Goal: Task Accomplishment & Management: Use online tool/utility

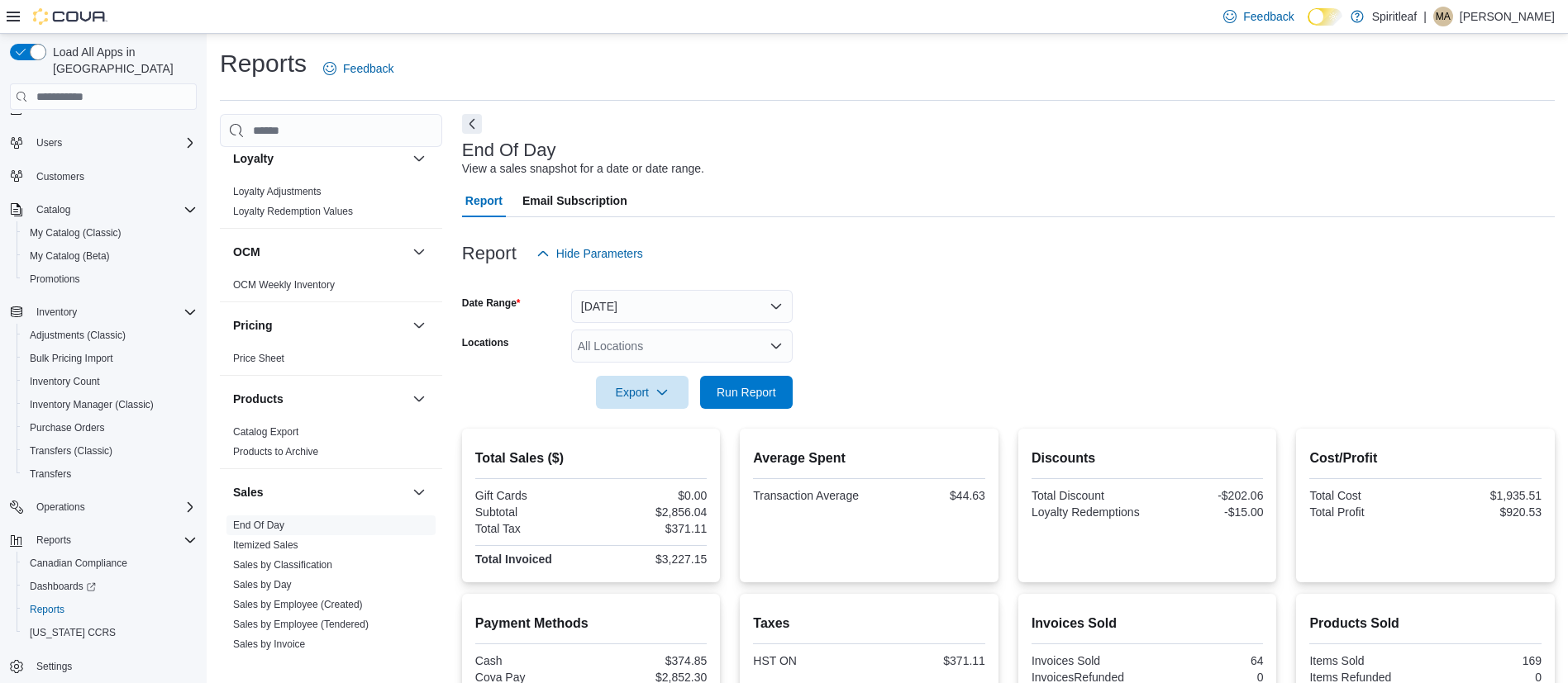
scroll to position [5, 0]
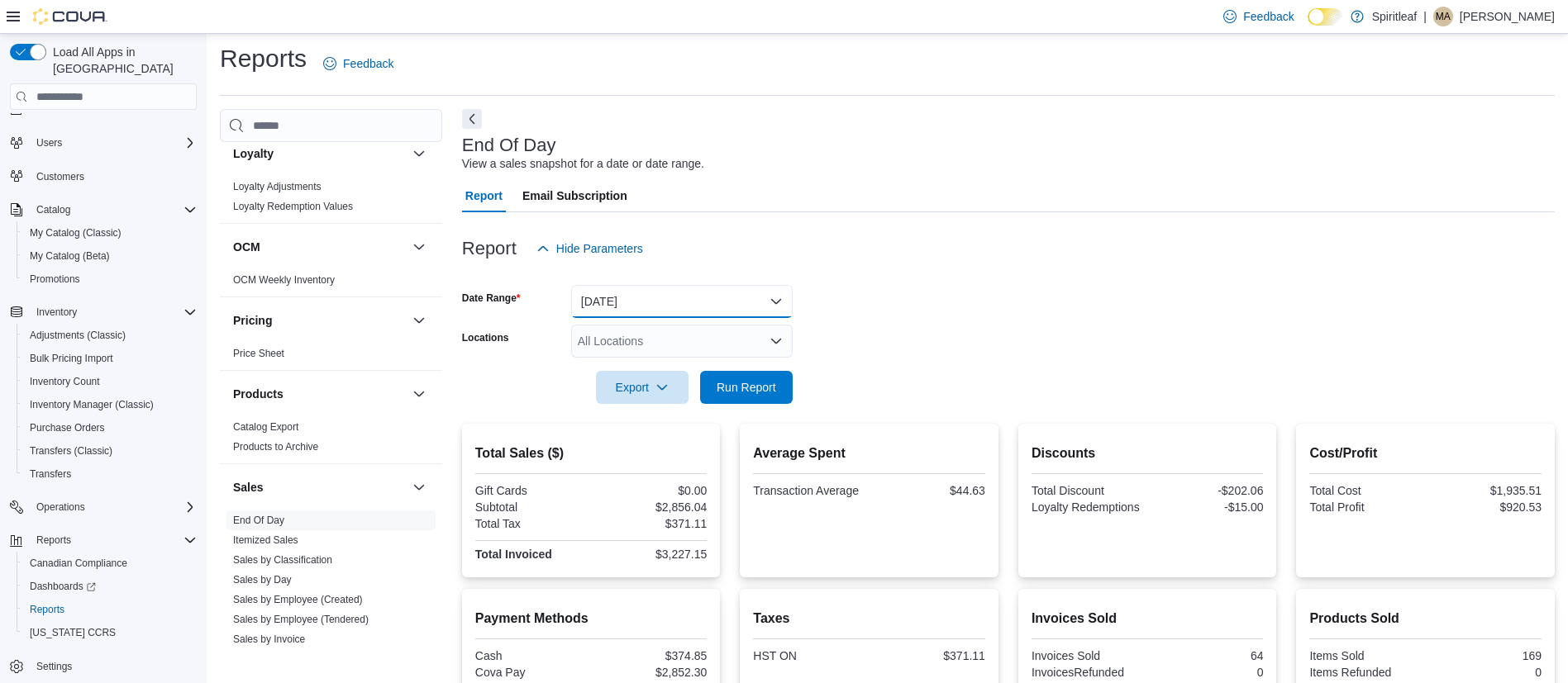
click at [752, 305] on button "[DATE]" at bounding box center [681, 301] width 222 height 33
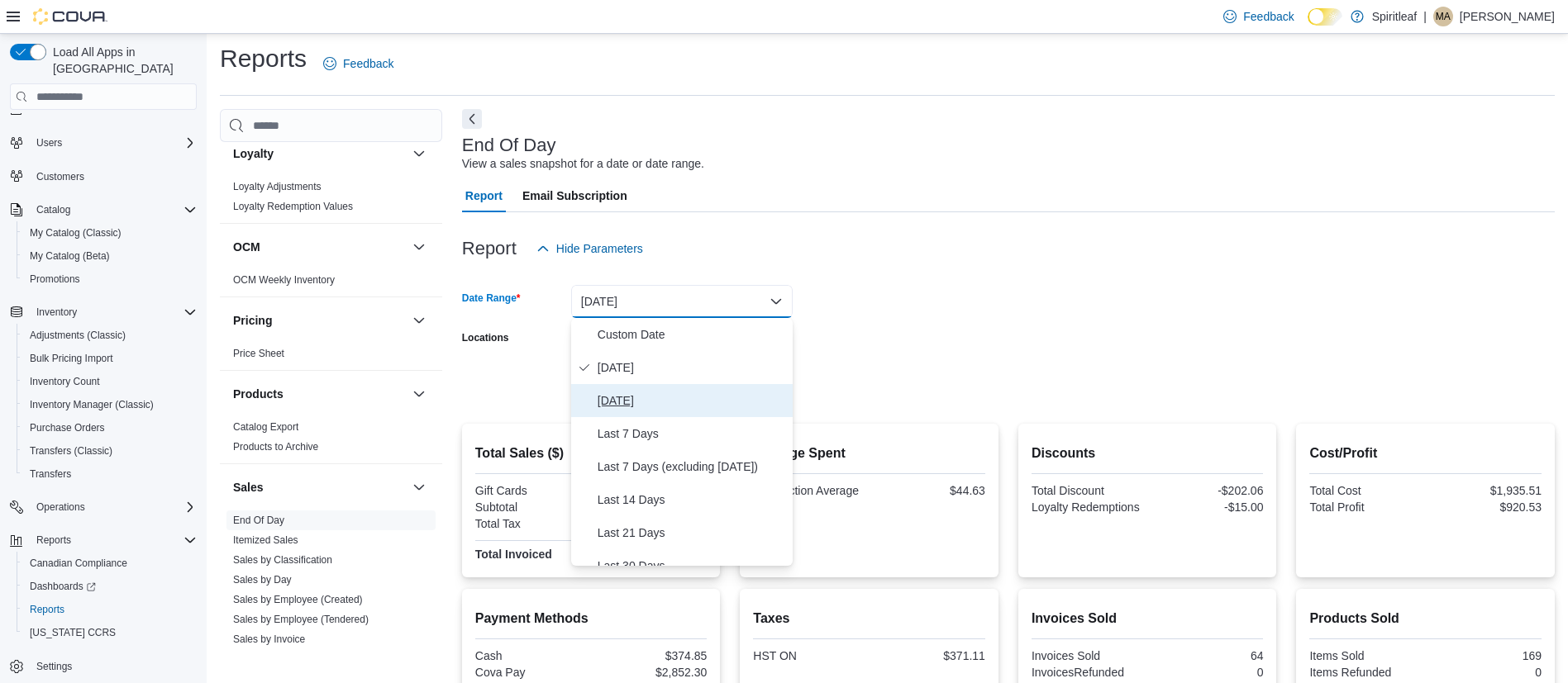
click at [615, 404] on span "Yesterday" at bounding box center [691, 401] width 188 height 20
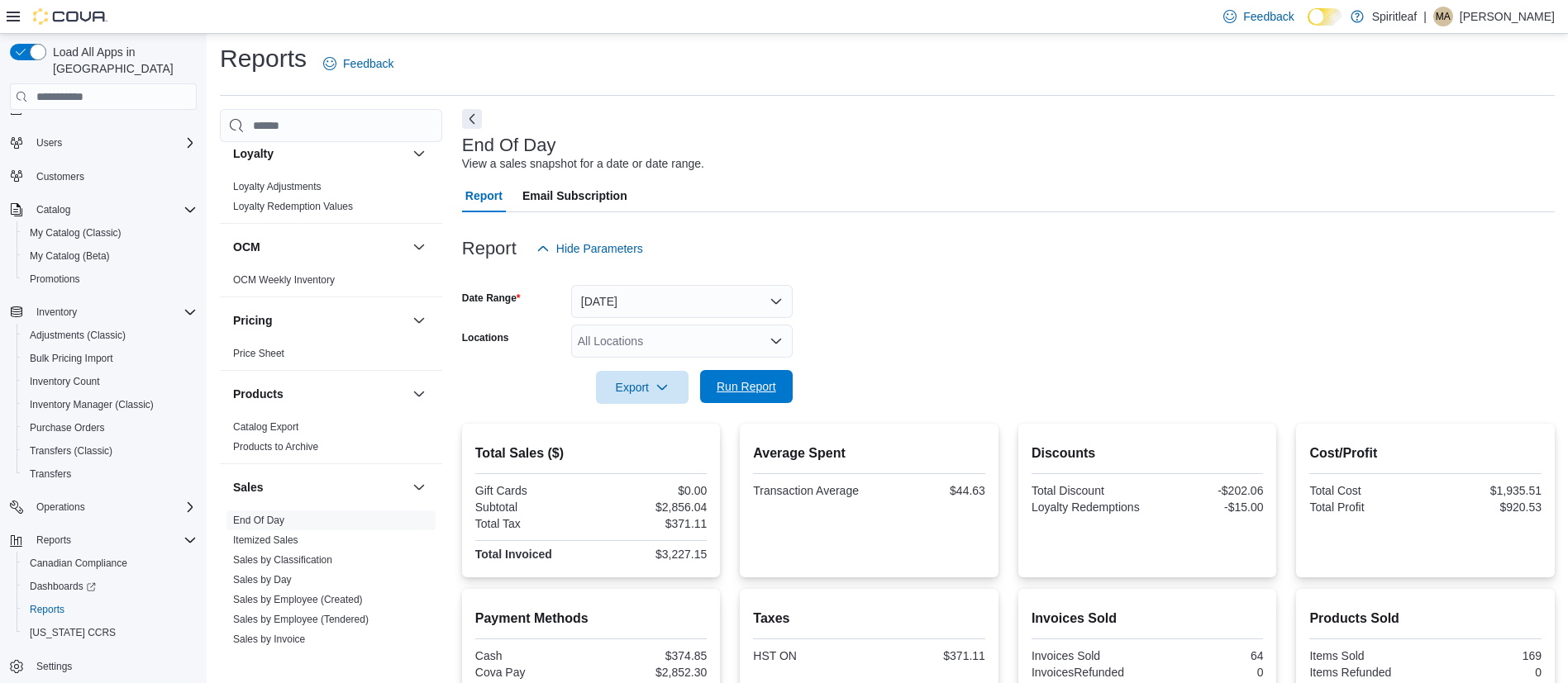
click at [730, 388] on span "Run Report" at bounding box center [746, 386] width 60 height 16
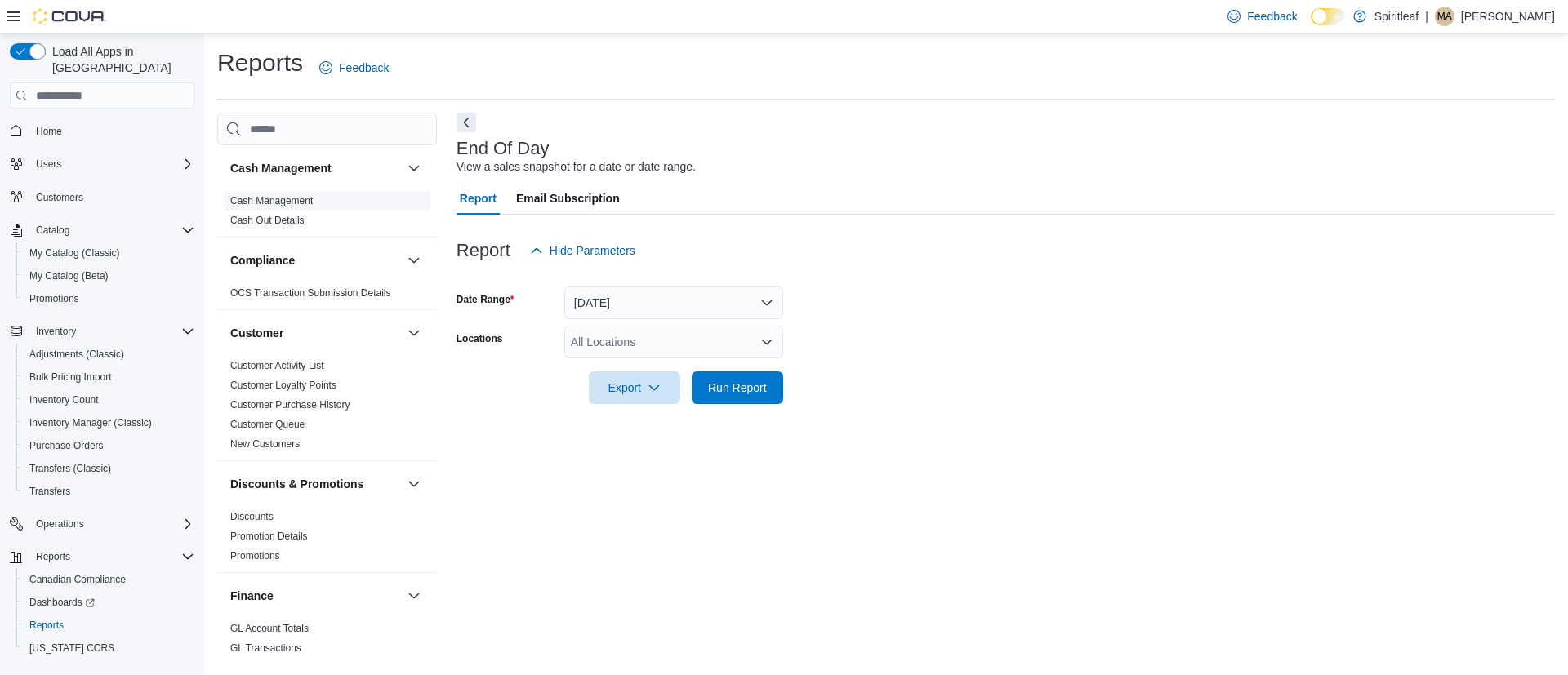
click at [278, 203] on link "Cash Management" at bounding box center [272, 200] width 82 height 12
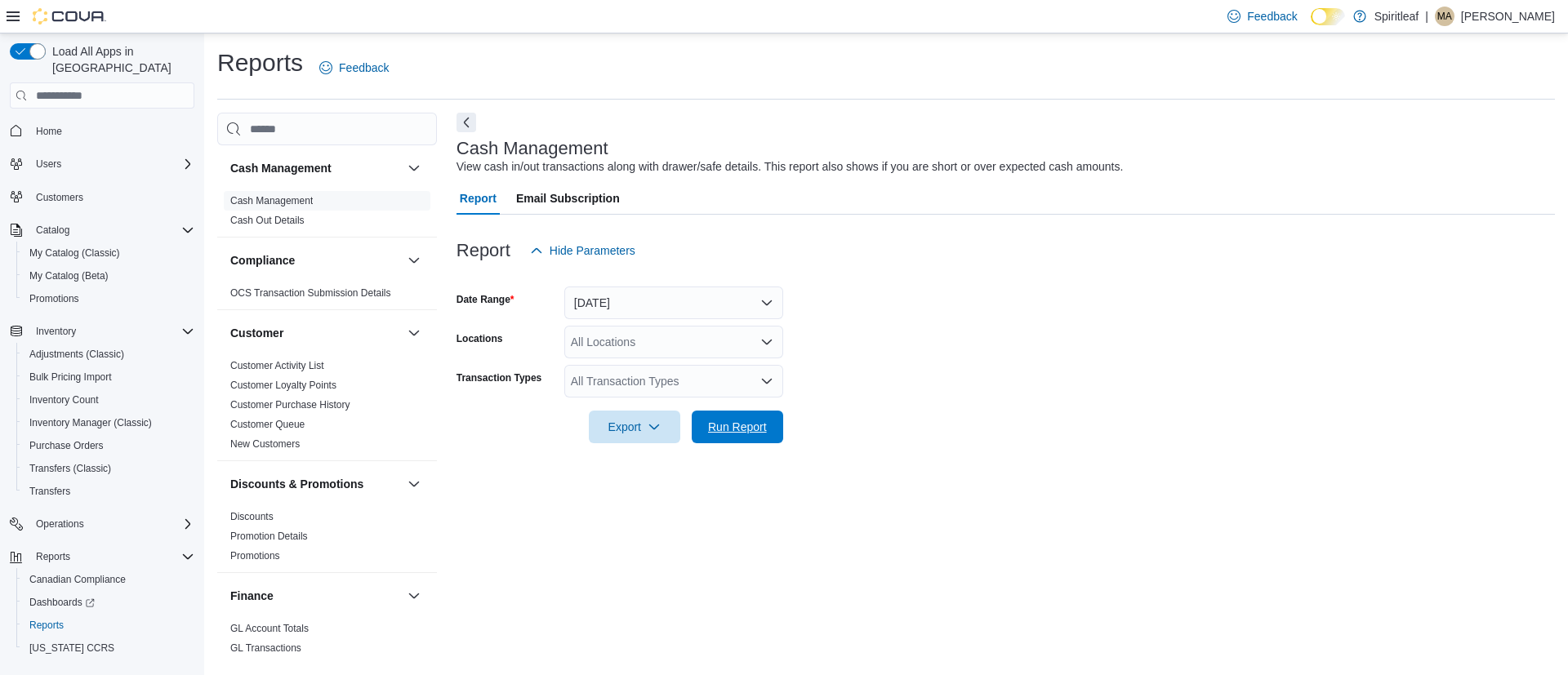
click at [741, 419] on span "Run Report" at bounding box center [738, 427] width 59 height 16
click at [726, 412] on span "Run Report" at bounding box center [738, 426] width 72 height 33
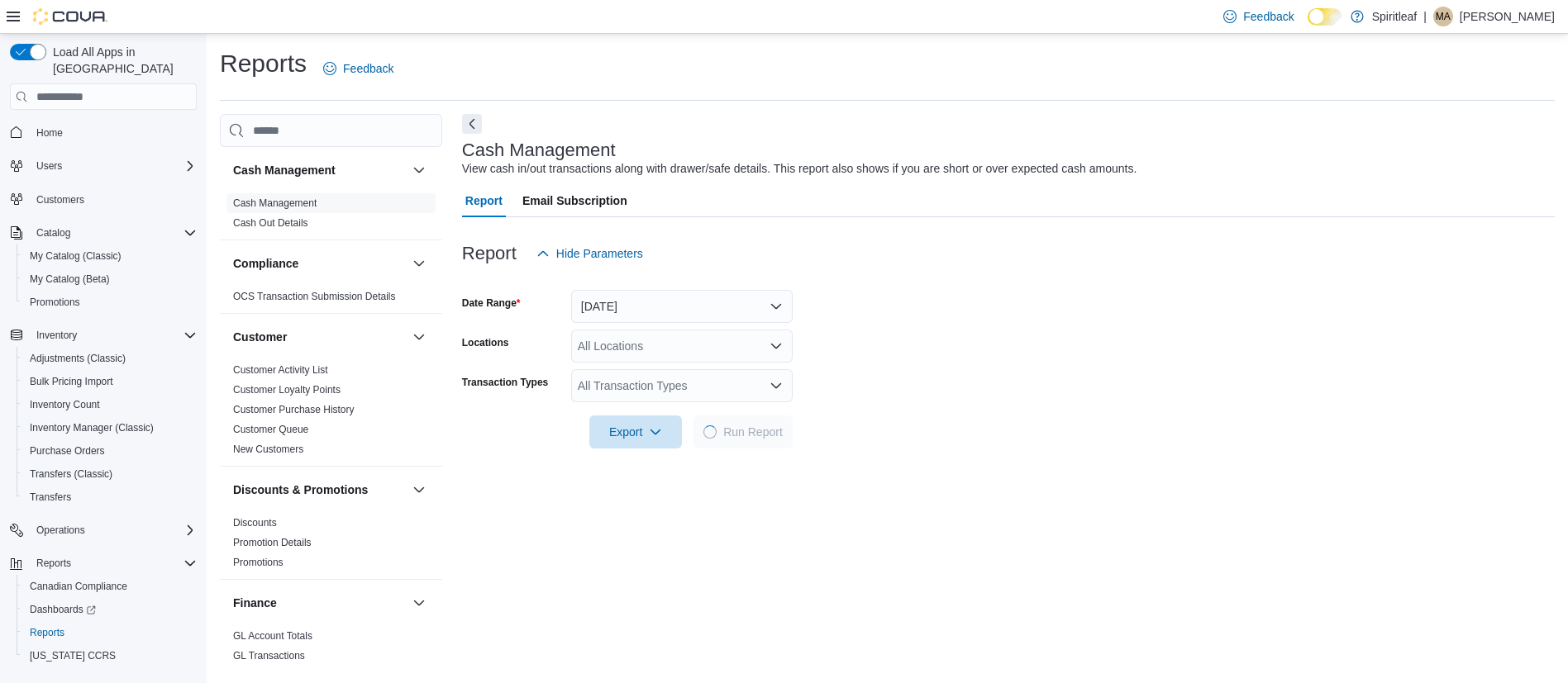
click at [1519, 9] on p "Mark A" at bounding box center [1506, 16] width 95 height 20
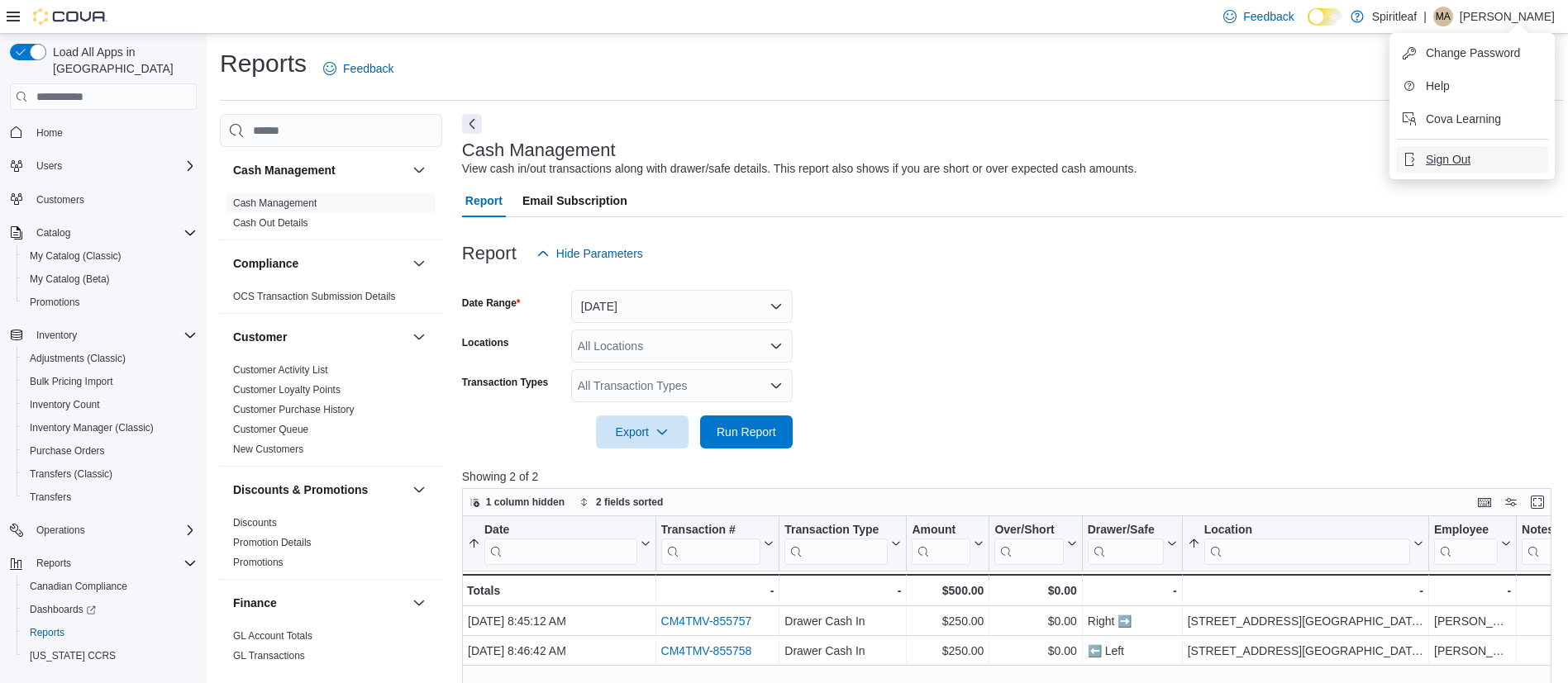
click at [1444, 161] on span "Sign Out" at bounding box center [1447, 159] width 44 height 16
